Goal: Transaction & Acquisition: Purchase product/service

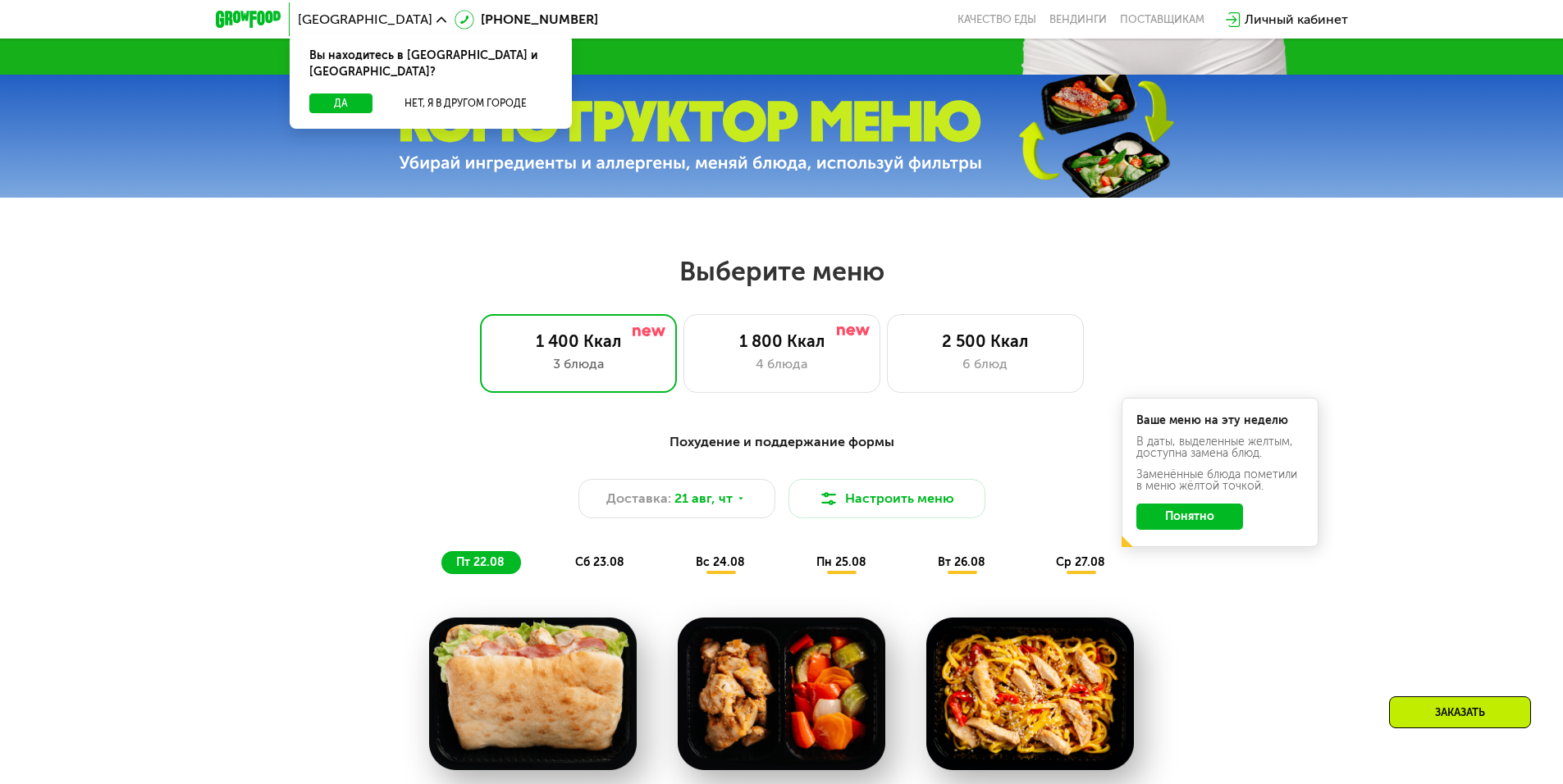
scroll to position [656, 0]
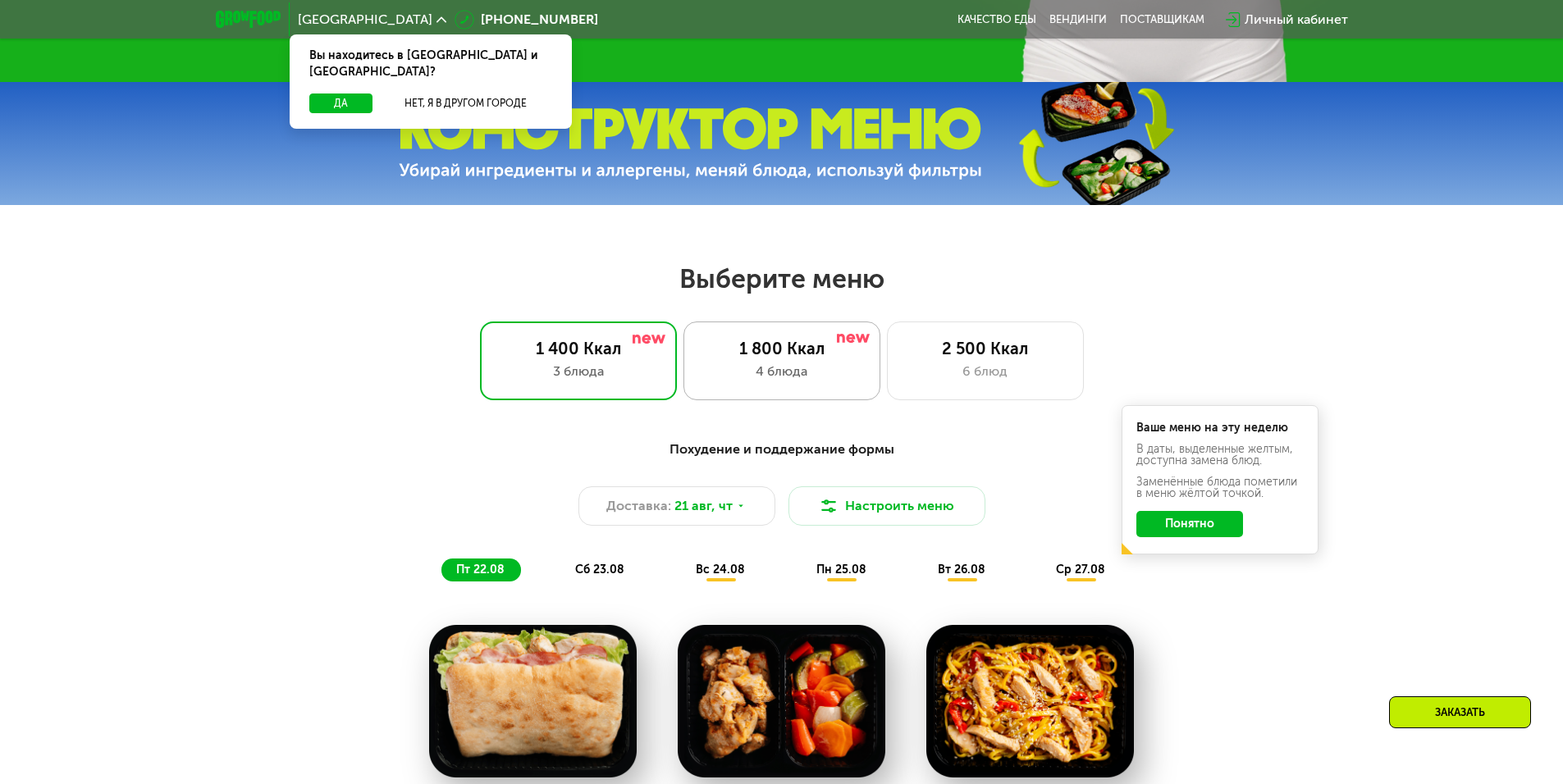
click at [781, 375] on div "4 блюда" at bounding box center [782, 371] width 162 height 20
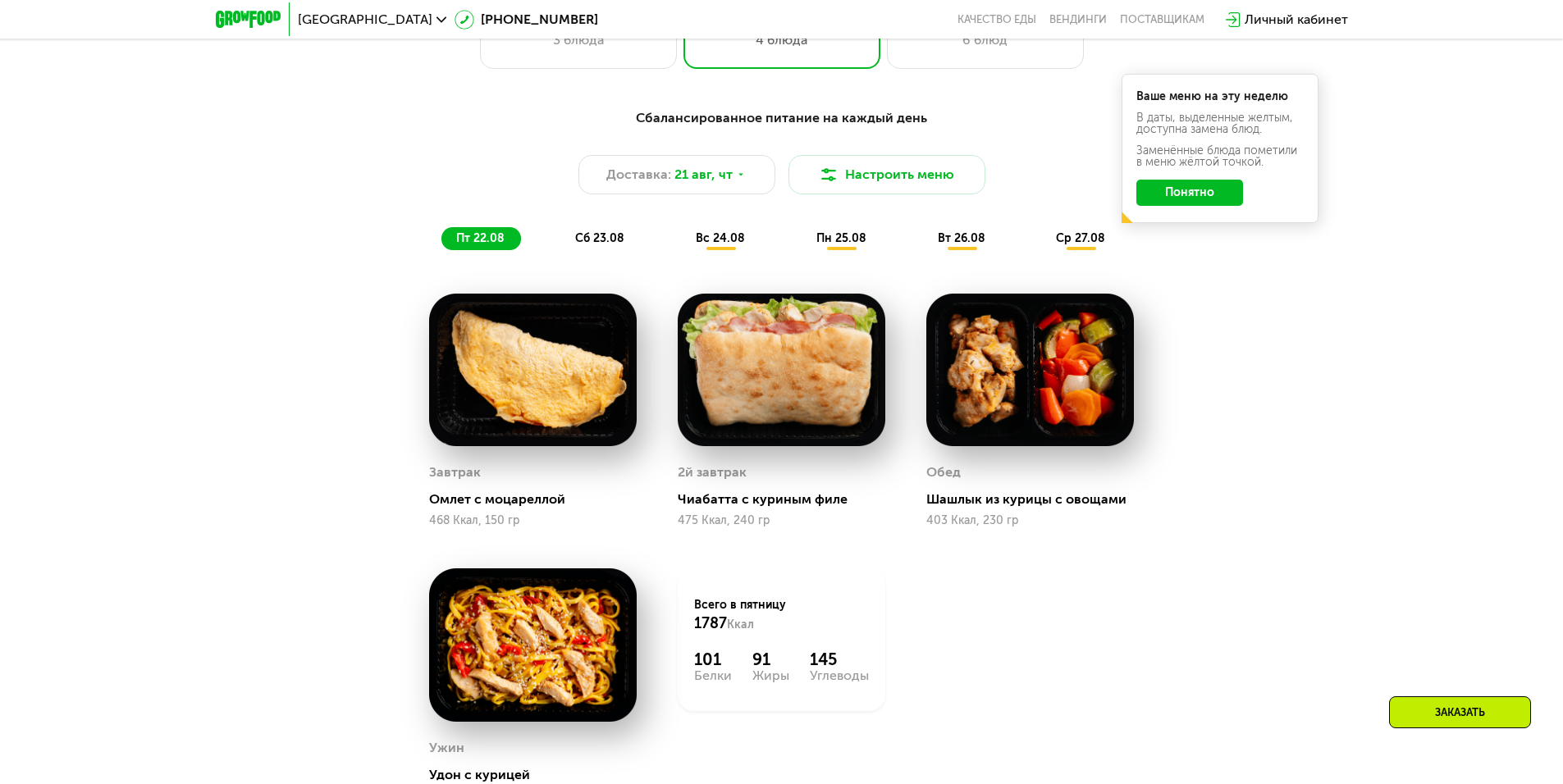
scroll to position [819, 0]
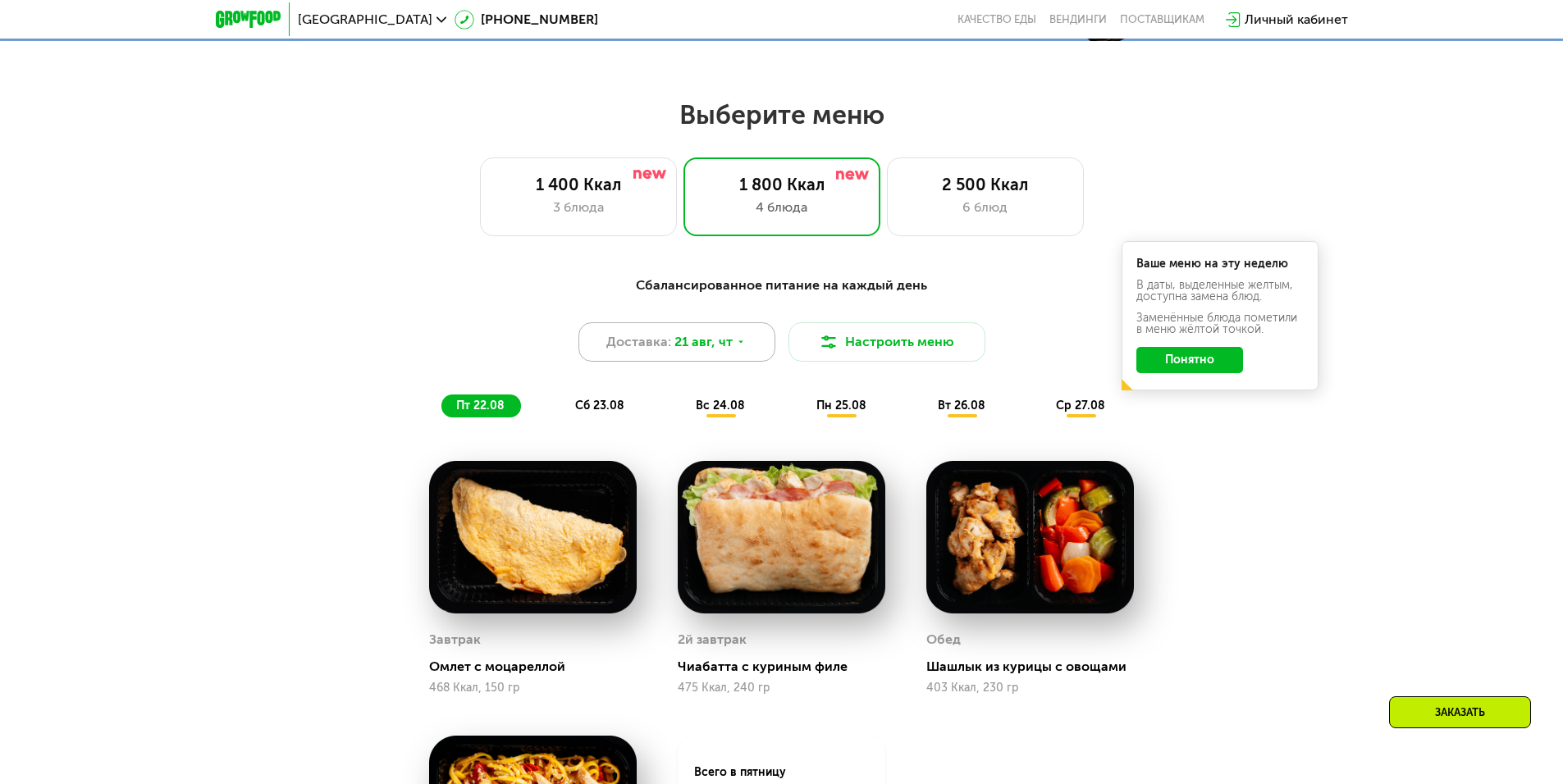
click at [729, 352] on span "21 авг, чт" at bounding box center [703, 342] width 58 height 20
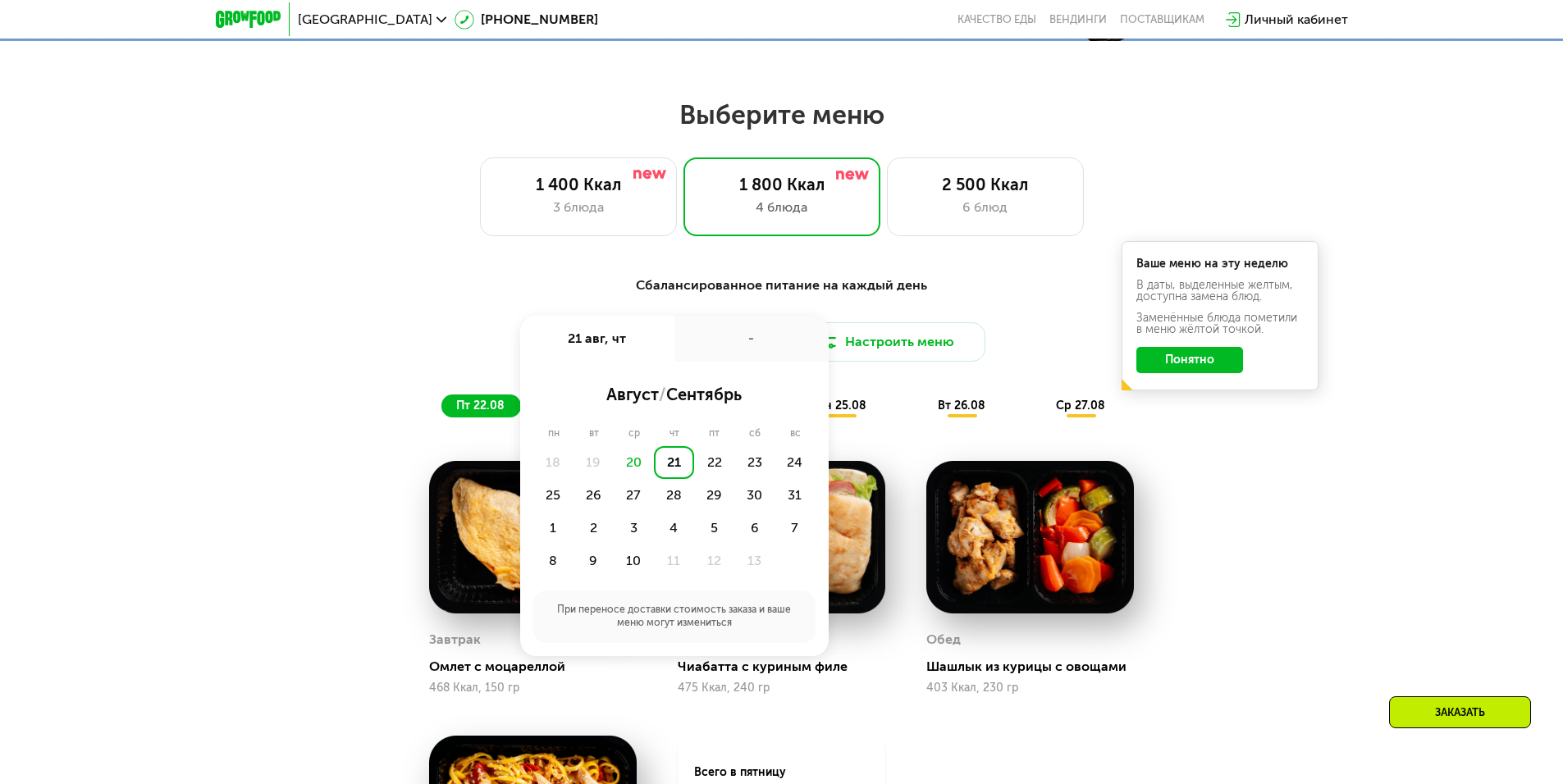
click at [636, 462] on div "20" at bounding box center [633, 462] width 40 height 32
click at [636, 467] on div "20" at bounding box center [633, 462] width 40 height 32
click at [1263, 475] on div "Сбалансированное питание на каждый день Доставка: [DATE] авг, чт - август / сен…" at bounding box center [782, 651] width 1011 height 772
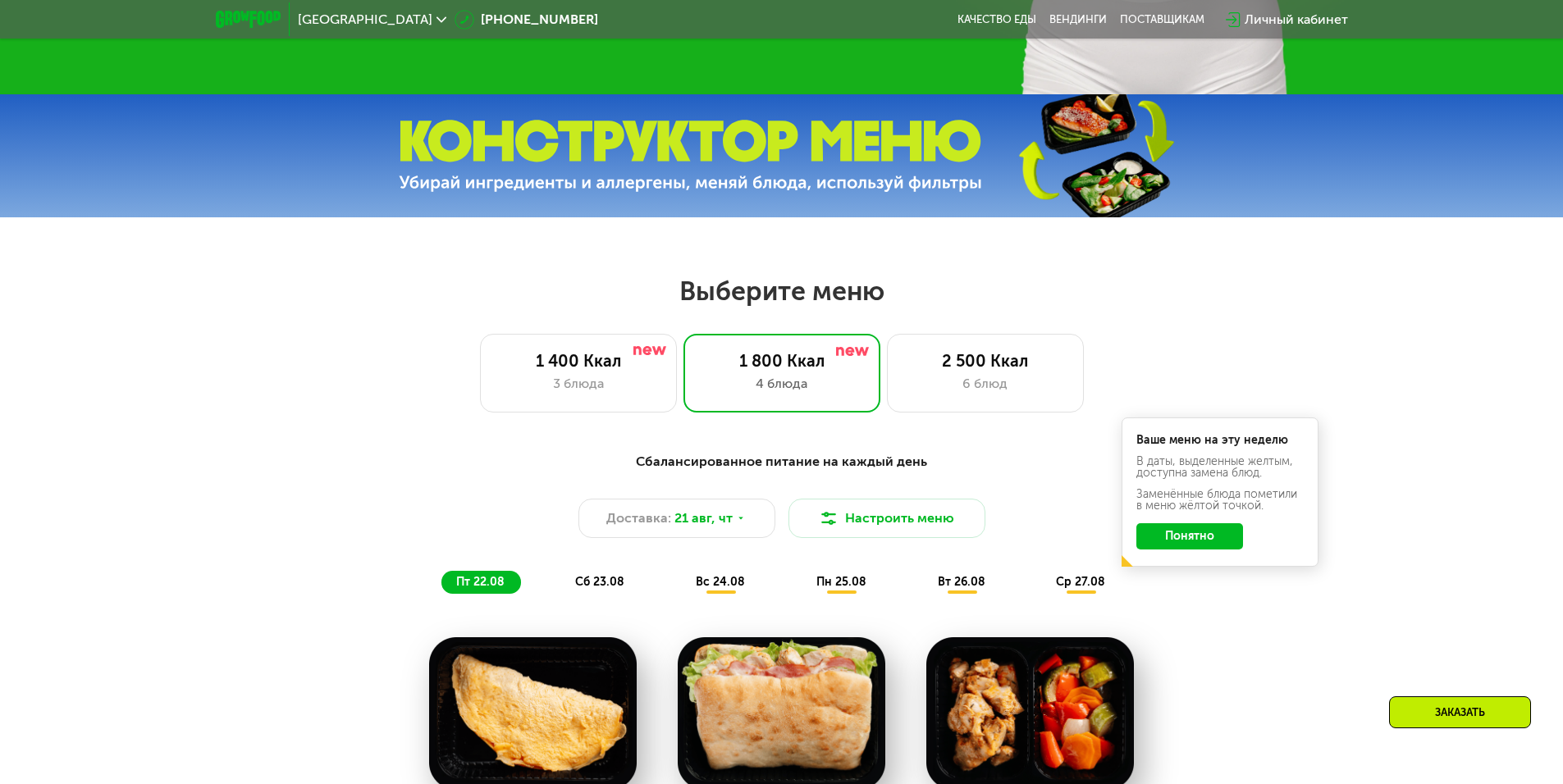
scroll to position [656, 0]
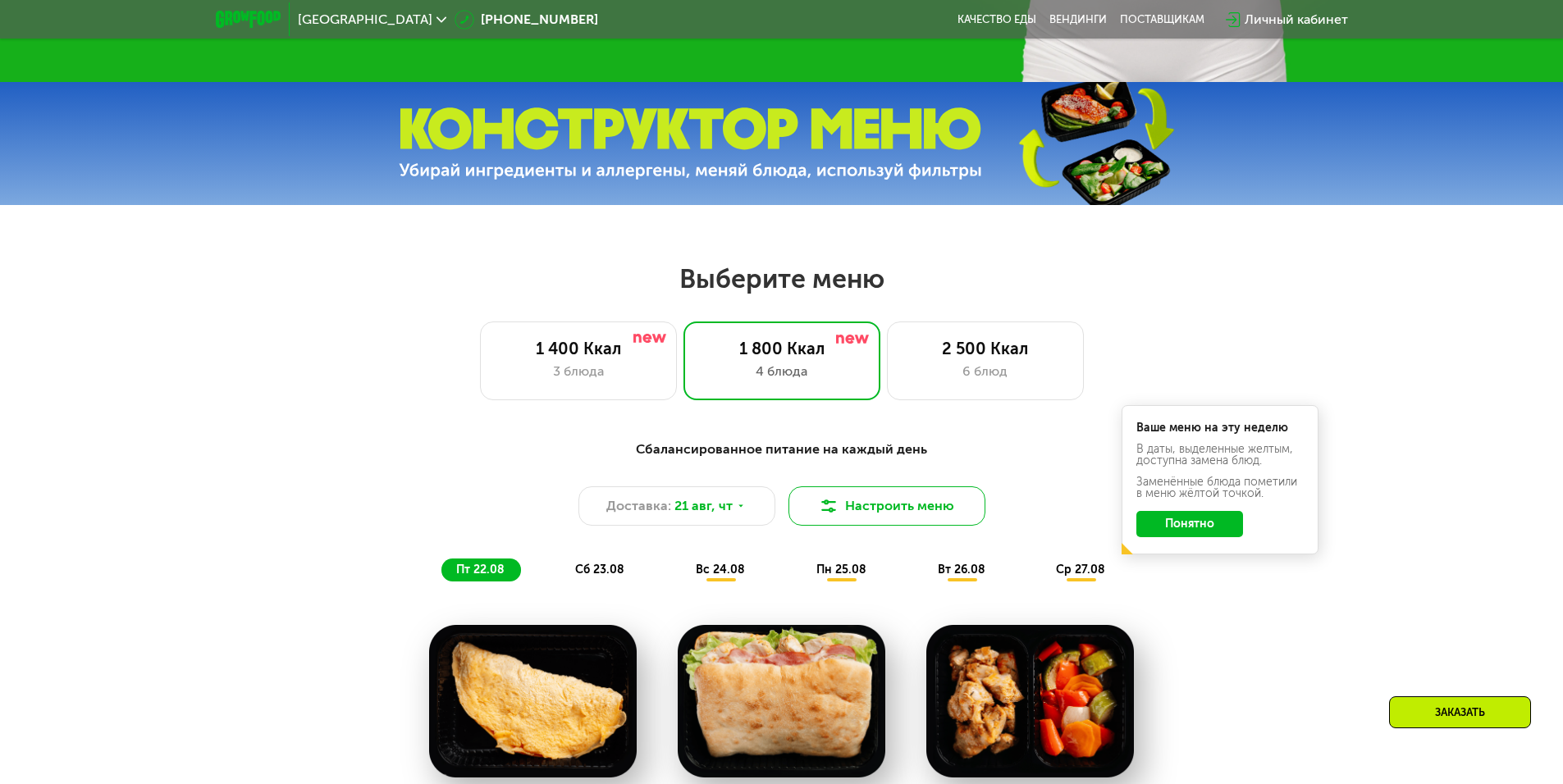
click at [847, 517] on button "Настроить меню" at bounding box center [887, 506] width 197 height 39
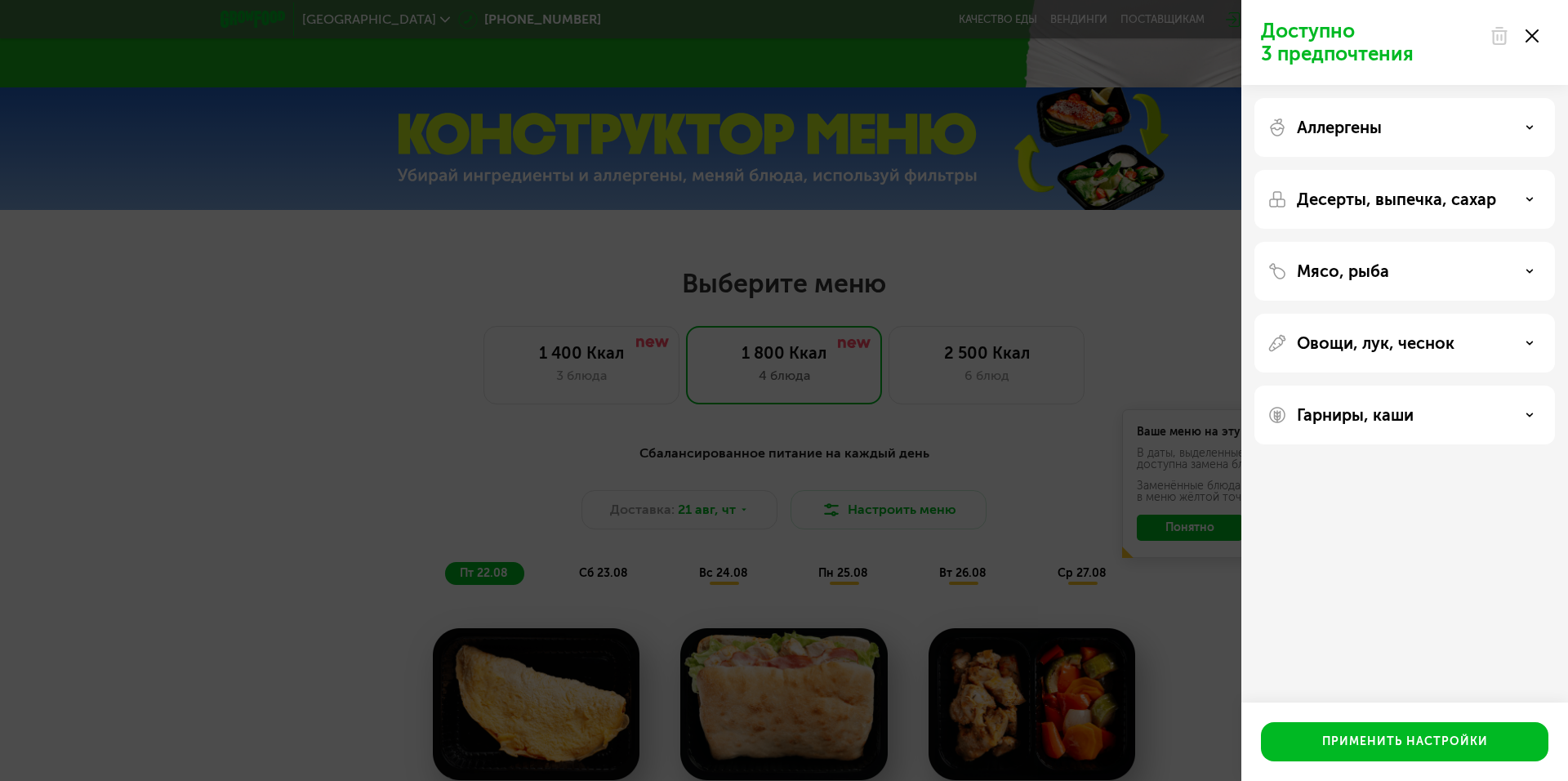
click at [369, 299] on div "Доступно 3 предпочтения Аллергены Десерты, выпечка, сахар Мясо, рыба Овощи, лук…" at bounding box center [784, 390] width 1568 height 781
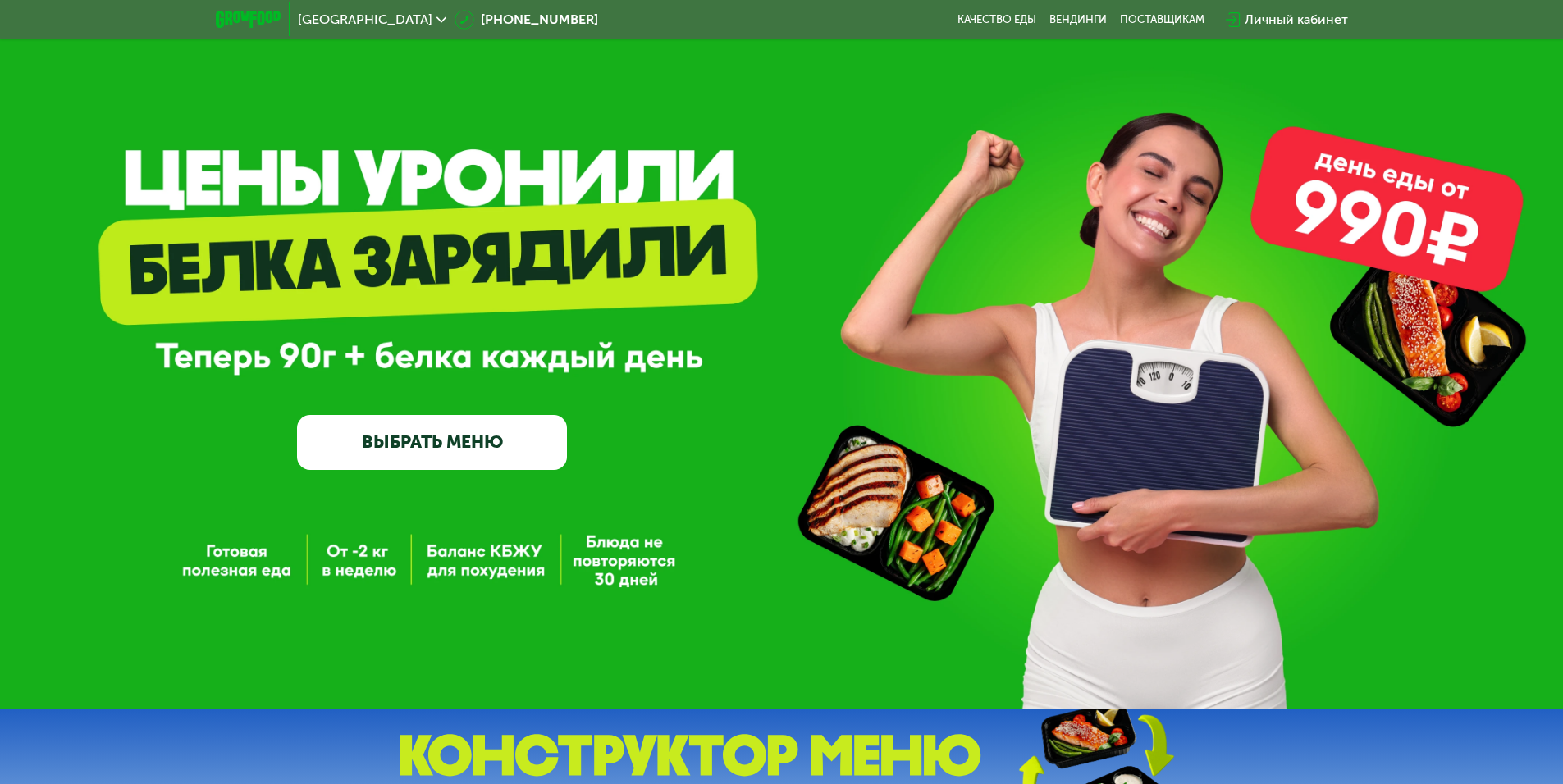
scroll to position [0, 0]
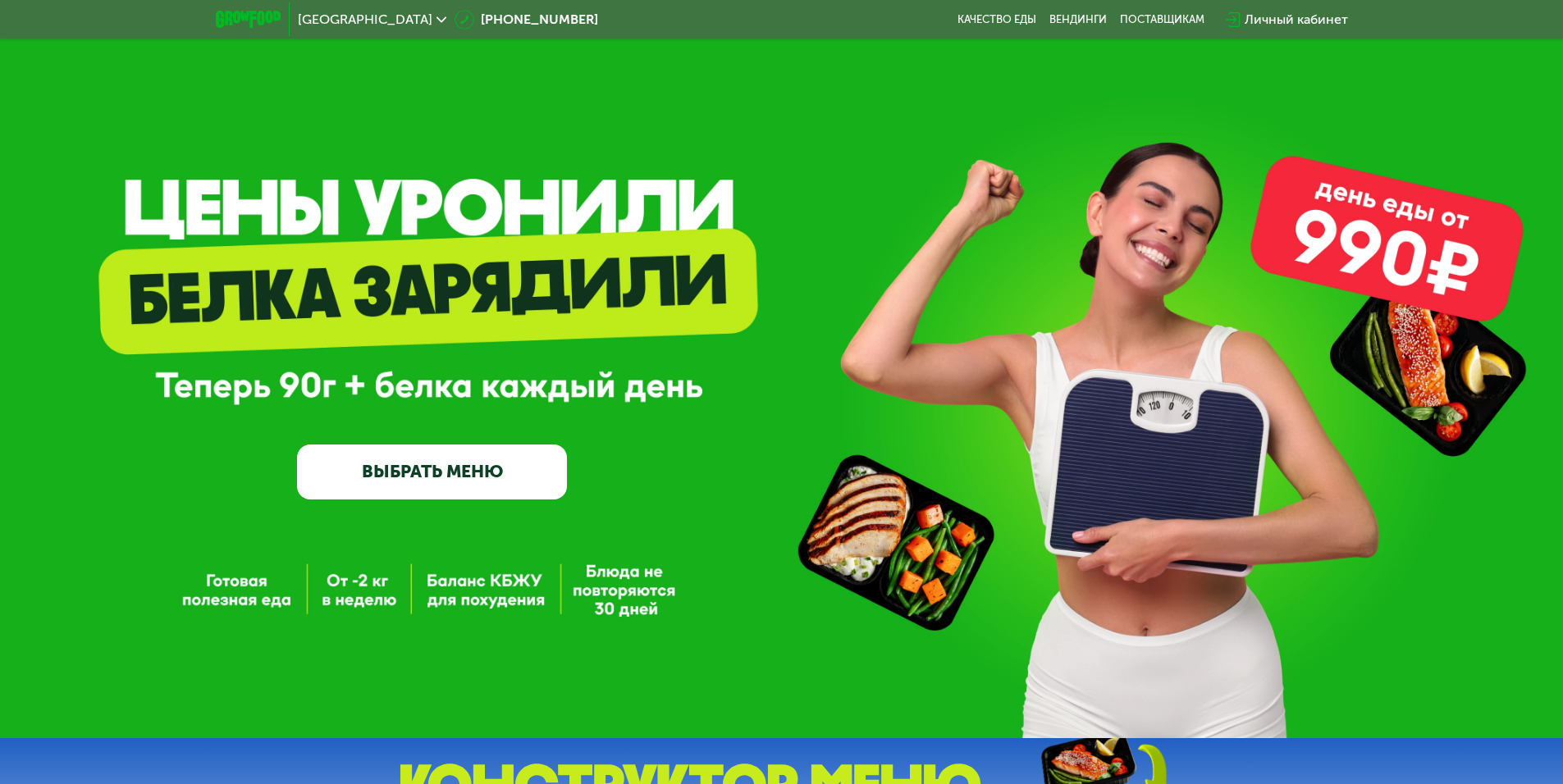
click at [319, 13] on span "[GEOGRAPHIC_DATA]" at bounding box center [365, 19] width 135 height 13
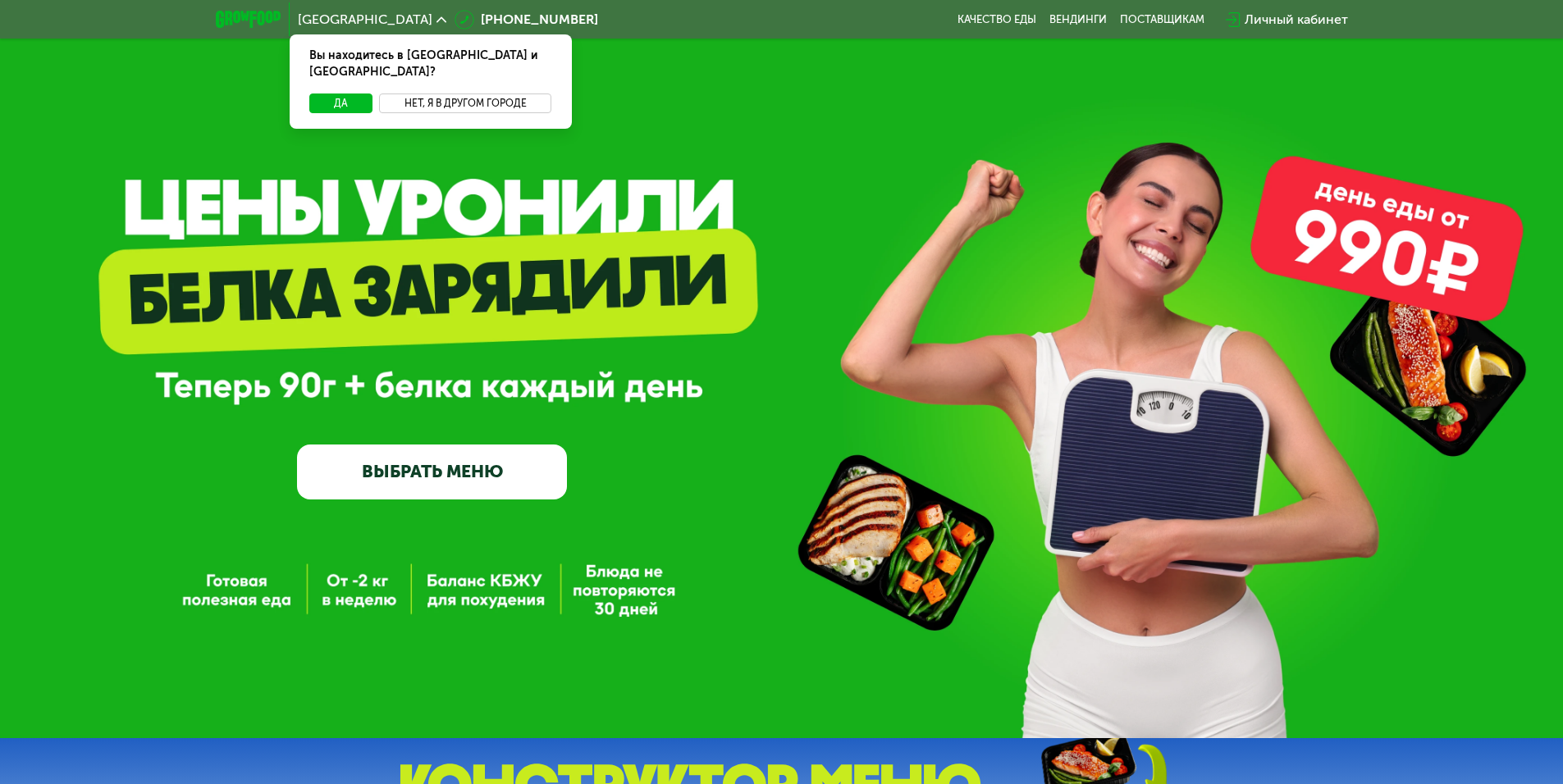
click at [434, 93] on button "Нет, я в другом городе" at bounding box center [465, 103] width 173 height 20
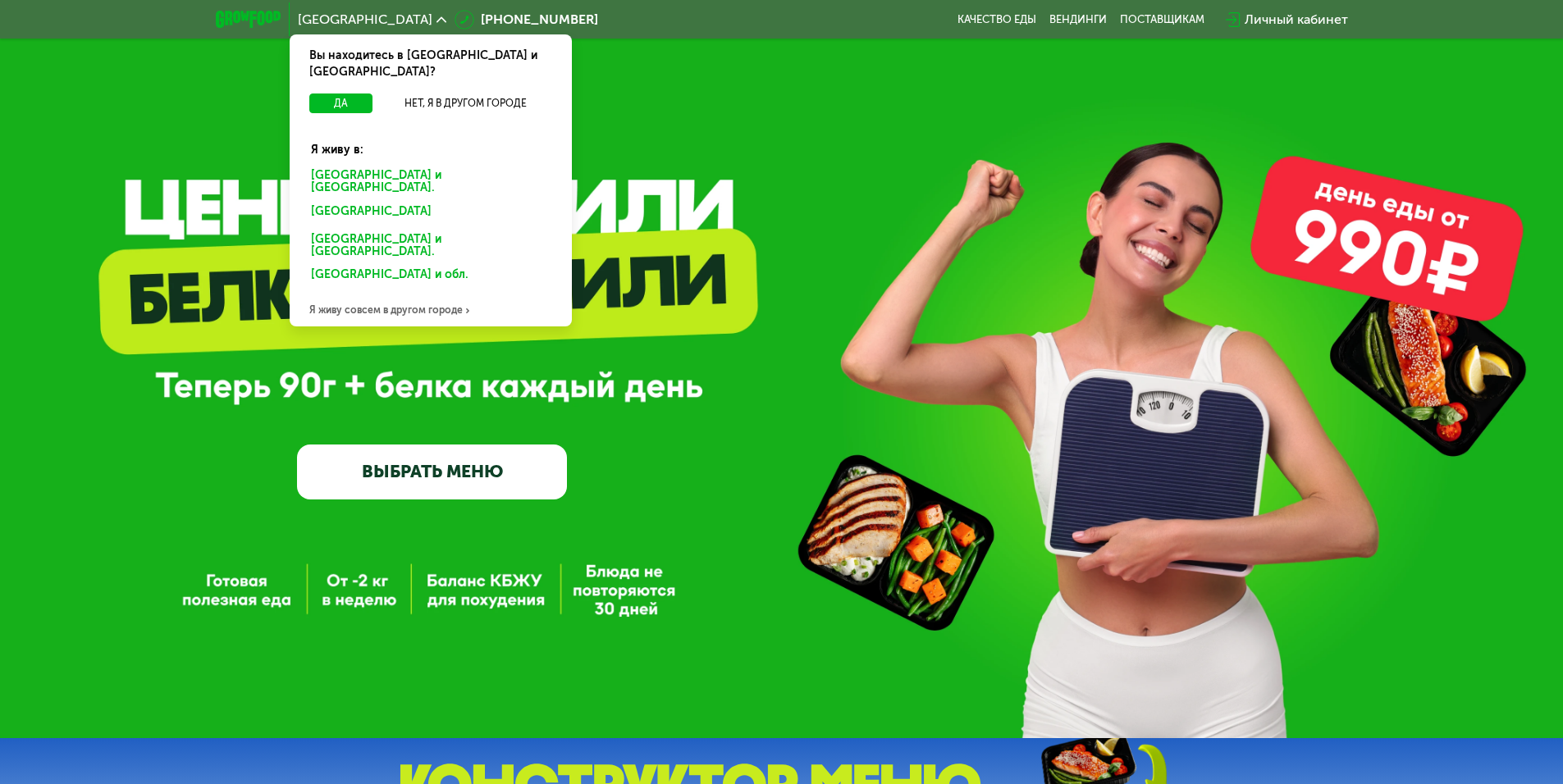
click at [430, 294] on div "Я живу совсем в другом городе" at bounding box center [431, 309] width 282 height 32
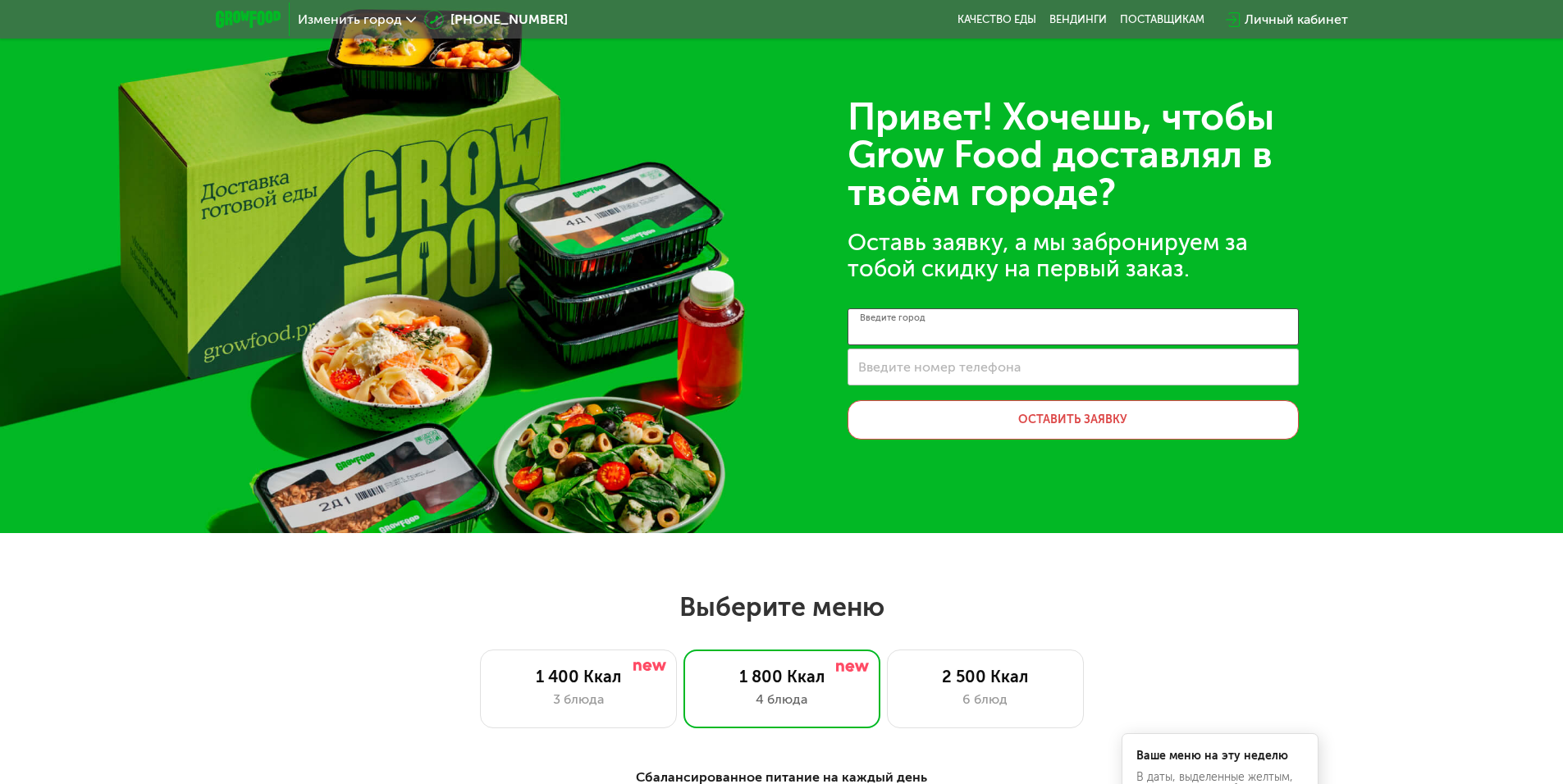
click at [1044, 331] on input "Введите город" at bounding box center [1072, 327] width 451 height 37
type input "*"
click at [914, 331] on input "*********" at bounding box center [1072, 327] width 451 height 37
type input "*********"
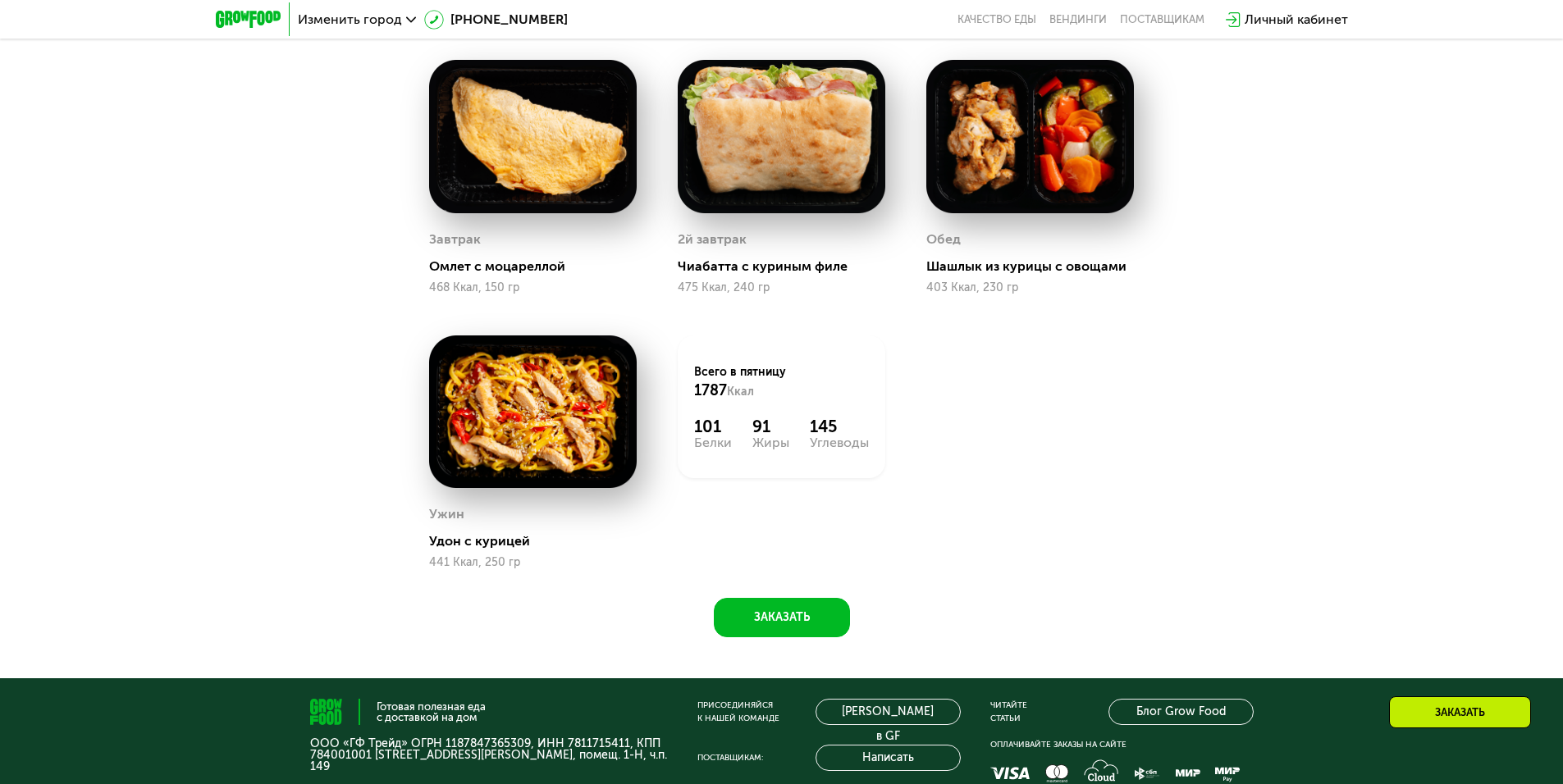
scroll to position [692, 0]
